Goal: Task Accomplishment & Management: Manage account settings

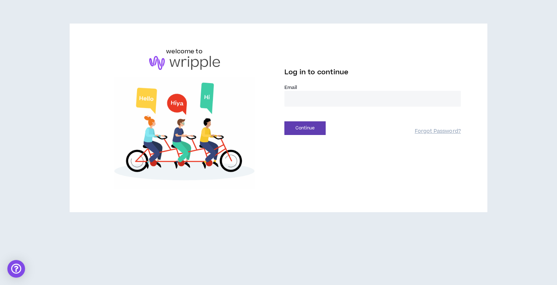
click at [356, 99] on input "email" at bounding box center [372, 99] width 176 height 16
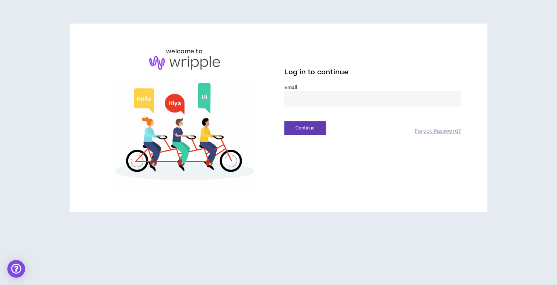
click at [369, 102] on input "email" at bounding box center [372, 99] width 176 height 16
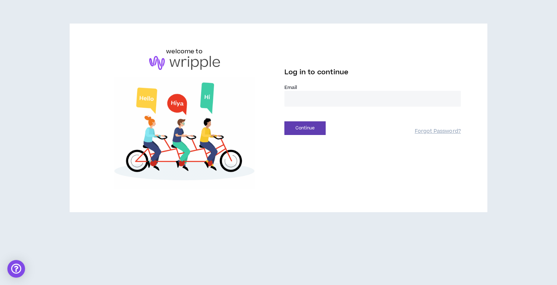
click at [369, 102] on input "email" at bounding box center [372, 99] width 176 height 16
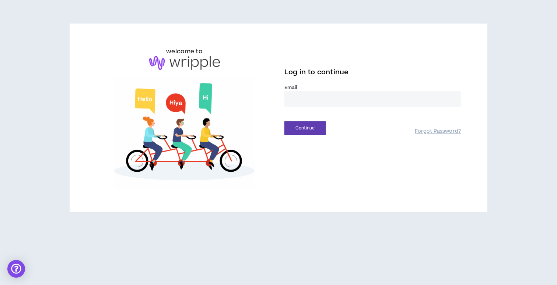
click at [368, 103] on input "email" at bounding box center [372, 99] width 176 height 16
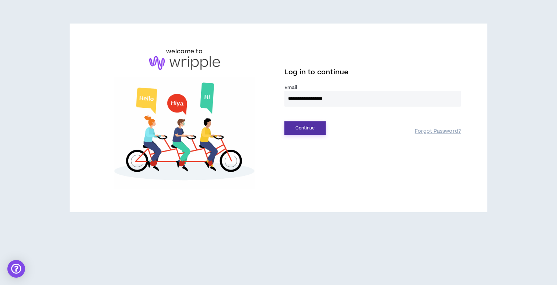
type input "**********"
click at [308, 125] on button "Continue" at bounding box center [304, 128] width 41 height 14
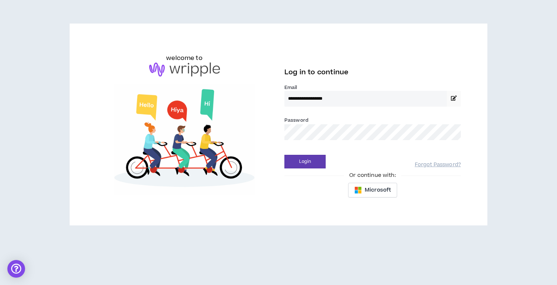
click at [329, 146] on div "Password *" at bounding box center [372, 131] width 176 height 30
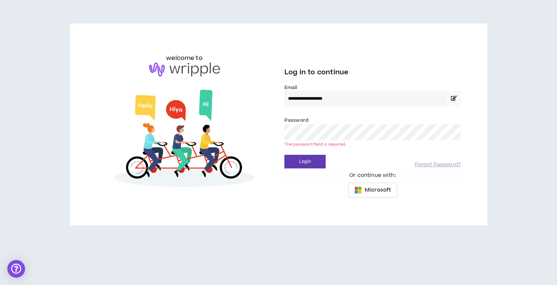
click at [284, 155] on button "Login" at bounding box center [304, 162] width 41 height 14
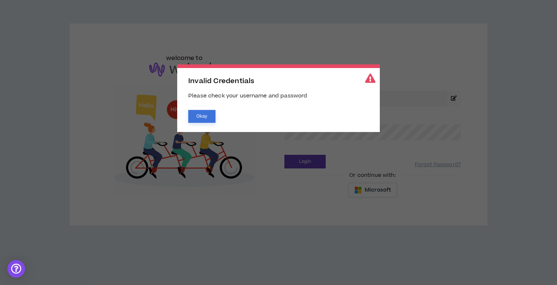
click at [199, 114] on button "Okay" at bounding box center [201, 116] width 27 height 13
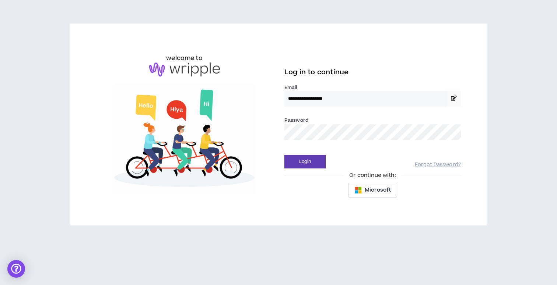
click at [284, 155] on button "Login" at bounding box center [304, 162] width 41 height 14
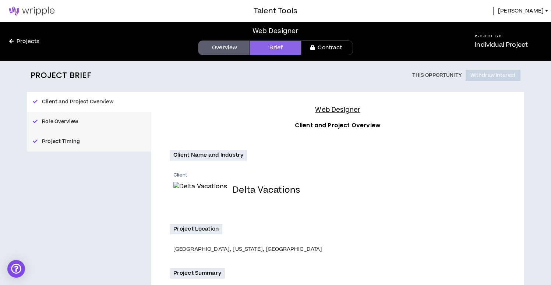
click at [323, 50] on link "Contract" at bounding box center [327, 47] width 52 height 15
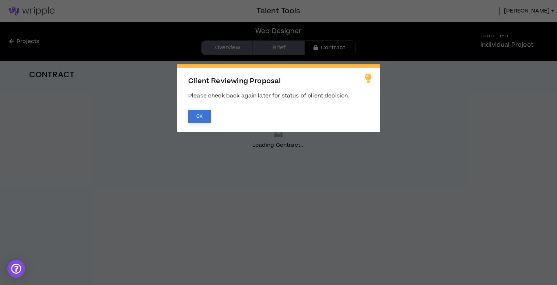
click at [201, 119] on button "OK" at bounding box center [199, 116] width 22 height 13
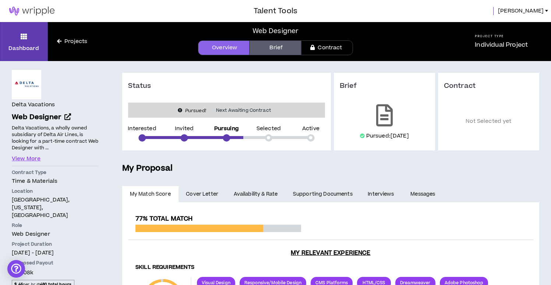
click at [77, 44] on link "Projects" at bounding box center [72, 42] width 49 height 8
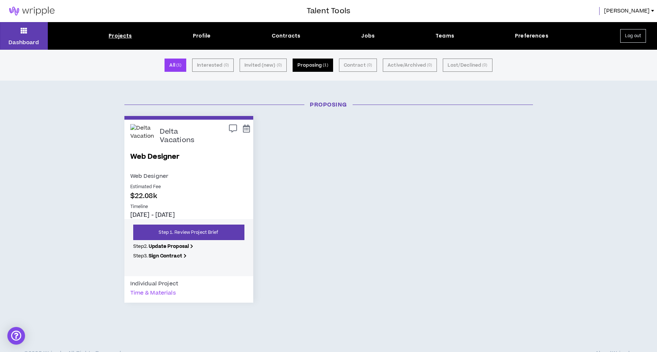
click at [300, 65] on button "Proposing ( 1 )" at bounding box center [313, 65] width 40 height 13
